Goal: Task Accomplishment & Management: Manage account settings

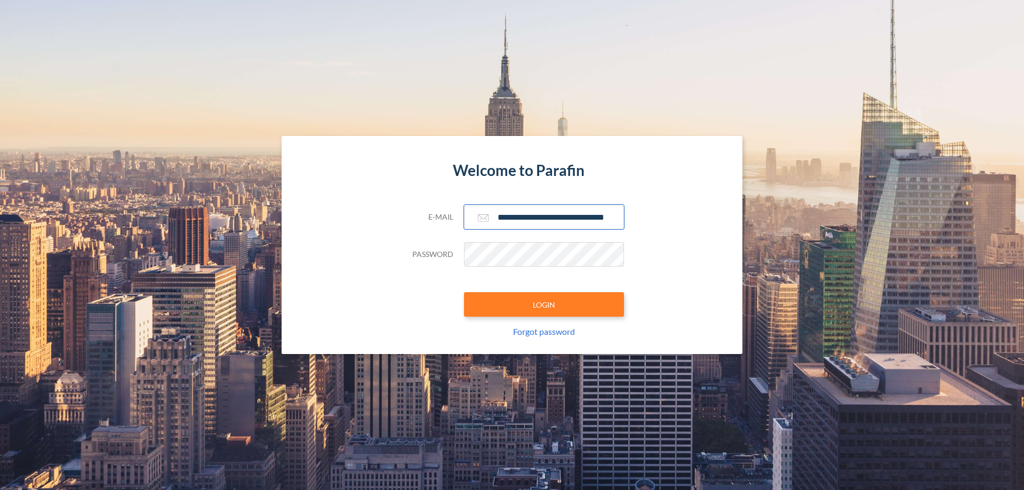
type input "**********"
click at [544, 304] on button "LOGIN" at bounding box center [544, 304] width 160 height 25
